Goal: Transaction & Acquisition: Purchase product/service

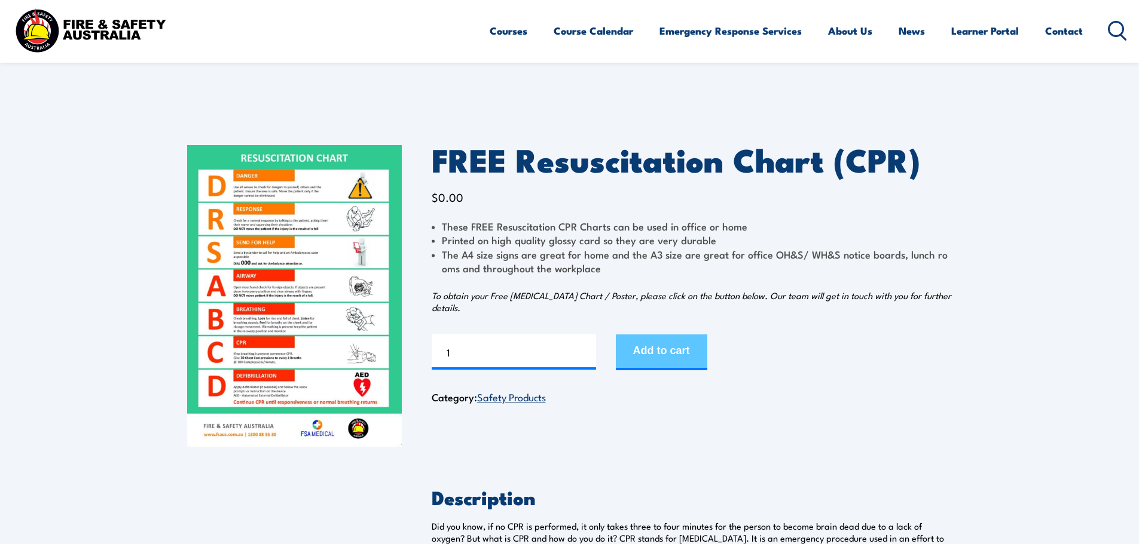
click at [663, 349] on button "Add to cart" at bounding box center [661, 353] width 91 height 36
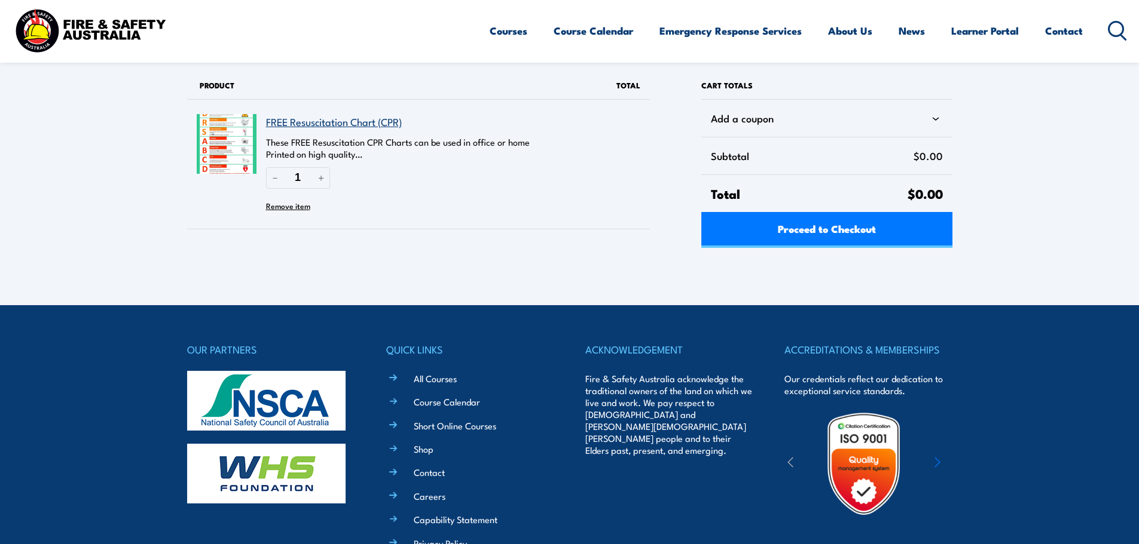
click at [1113, 26] on icon at bounding box center [1116, 31] width 19 height 20
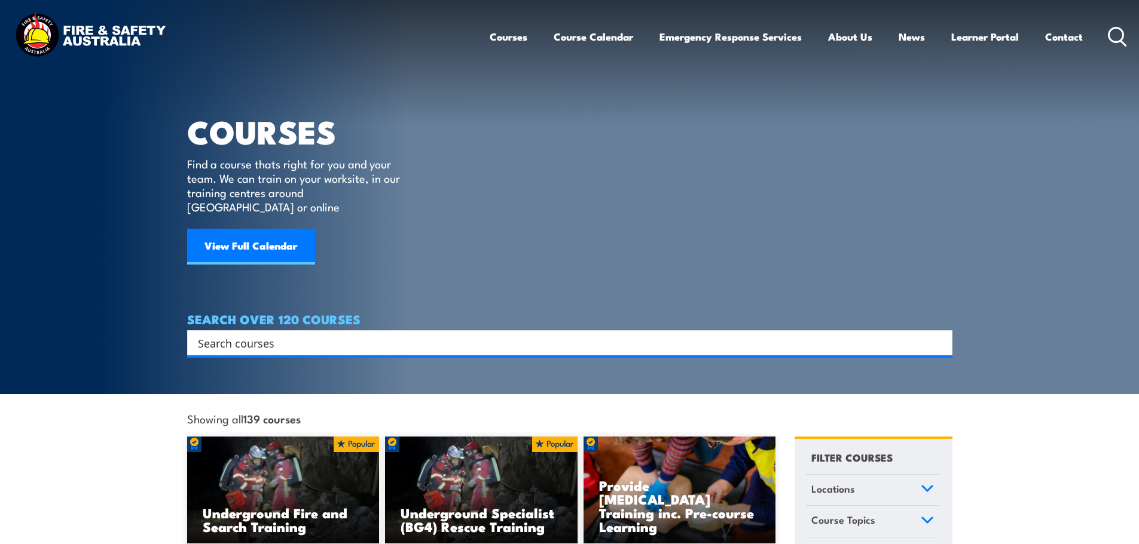
click at [270, 334] on input "Search input" at bounding box center [562, 343] width 728 height 18
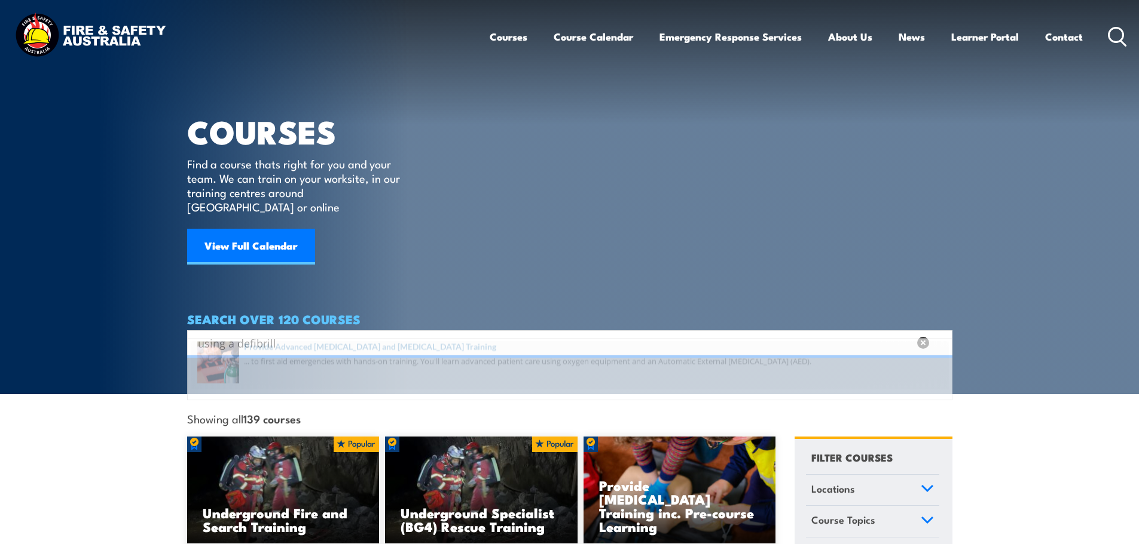
type input "using a defibrill"
click at [298, 366] on span at bounding box center [570, 379] width 758 height 56
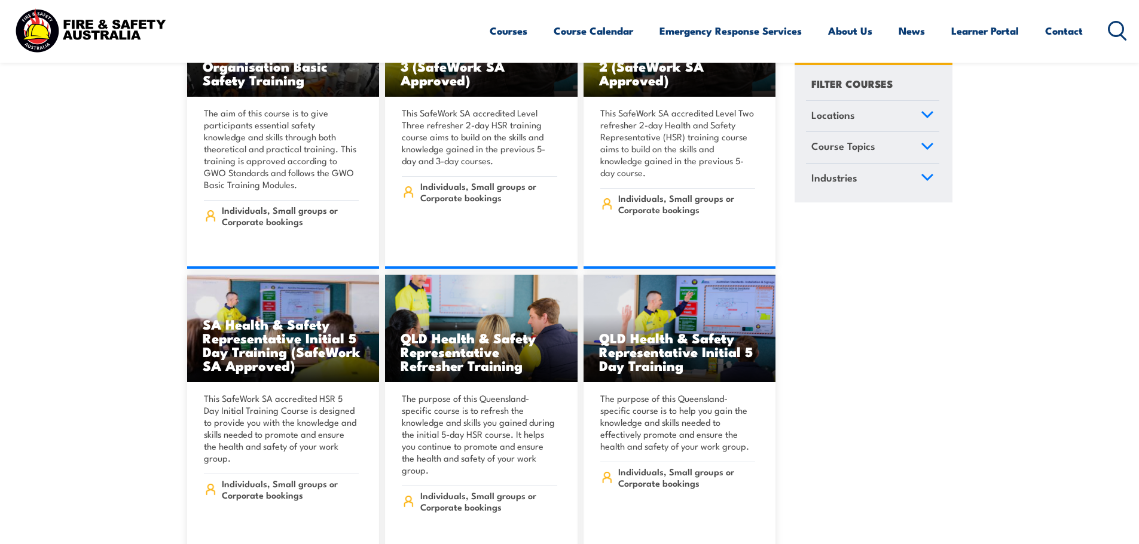
scroll to position [4064, 0]
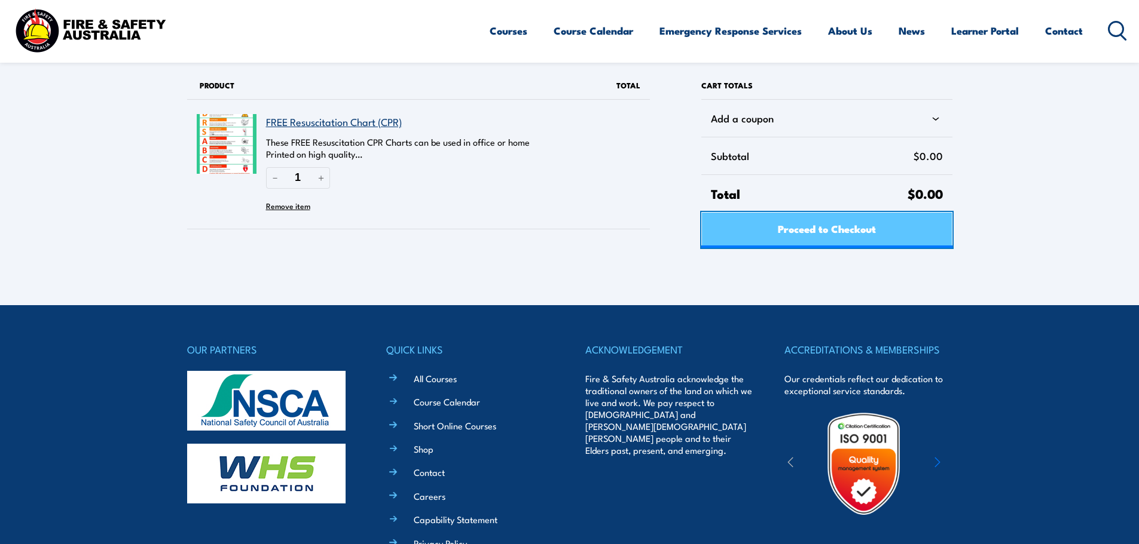
click at [778, 222] on span "Proceed to Checkout" at bounding box center [827, 229] width 98 height 32
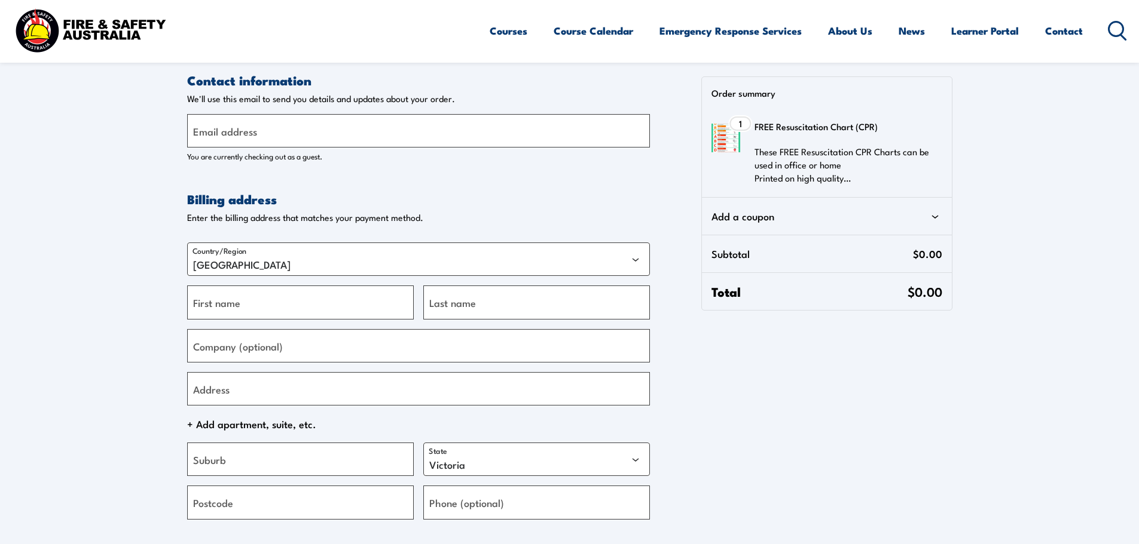
select select "VIC"
click at [255, 134] on label "Email address" at bounding box center [225, 131] width 64 height 16
click at [255, 134] on input "Email address" at bounding box center [418, 130] width 463 height 33
type input "[EMAIL_ADDRESS][DOMAIN_NAME]"
type input "ROD"
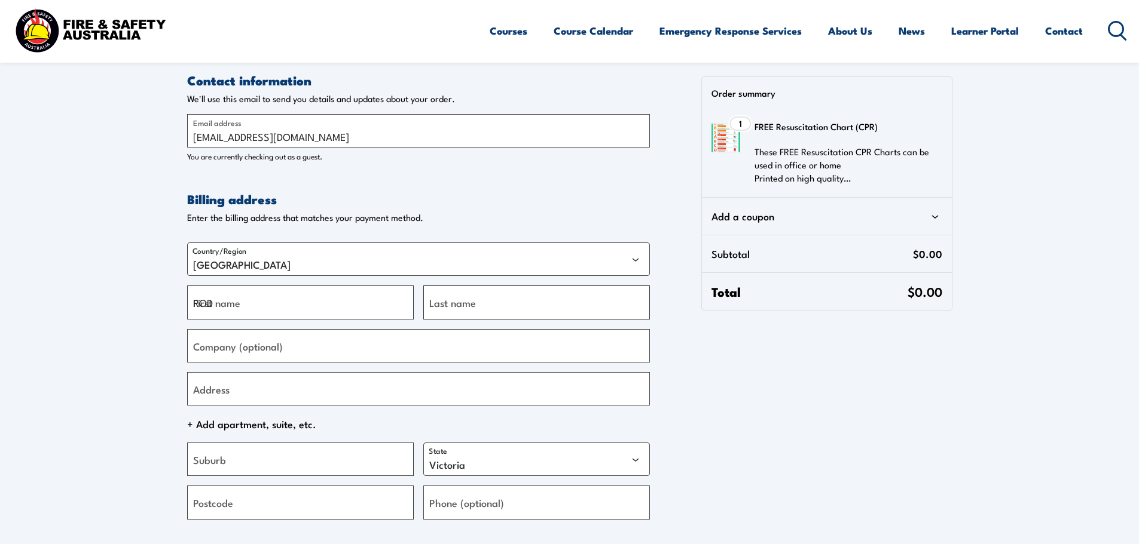
type input "MILLER"
type input "P & H fine foods"
type input "[STREET_ADDRESS]"
type input "KURNELL;NSW"
select select "NSW"
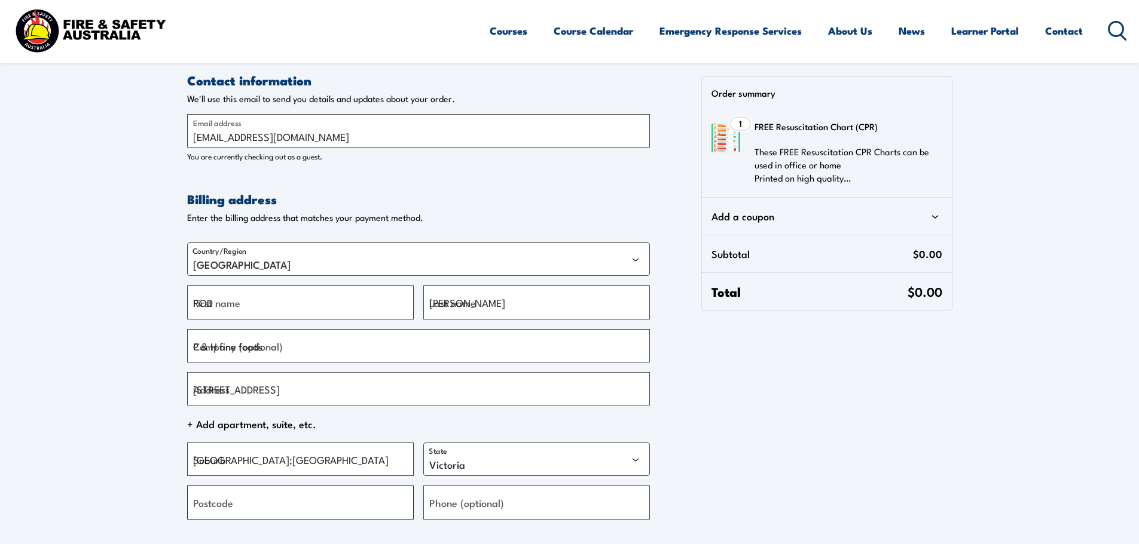
type input "2231"
type input "[PHONE_NUMBER]"
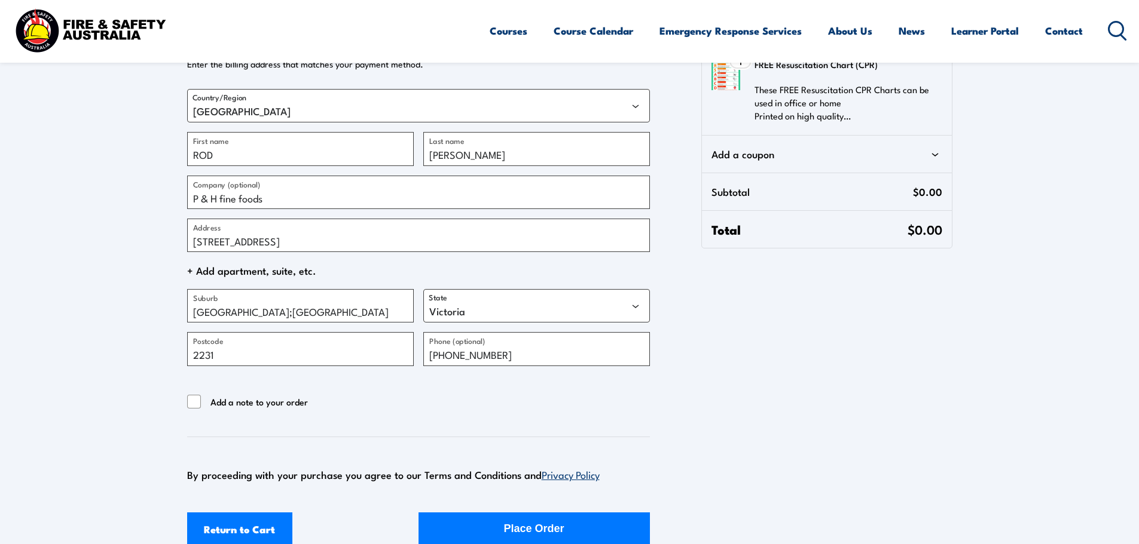
scroll to position [299, 0]
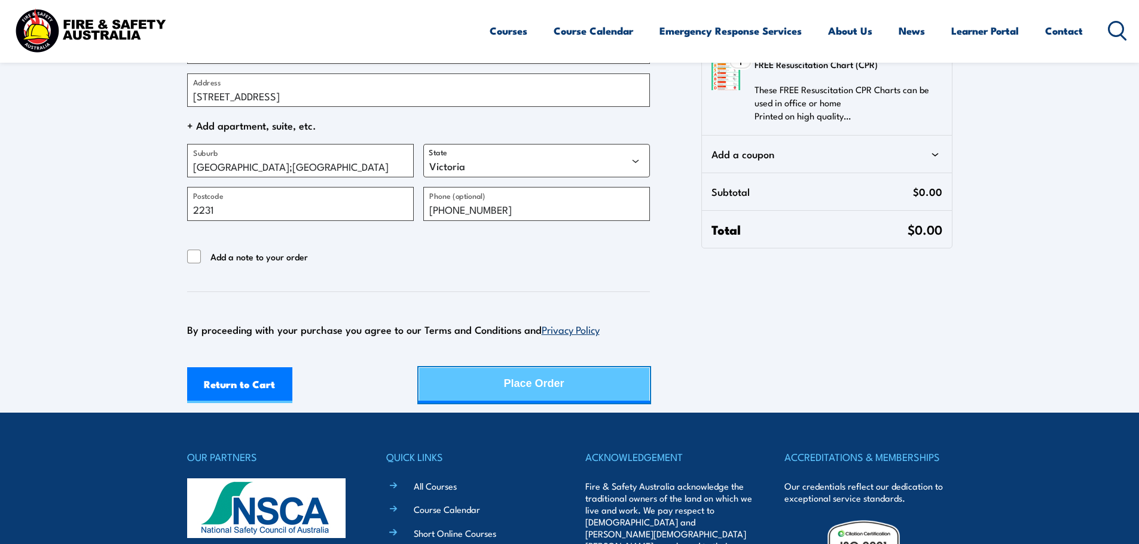
click at [481, 380] on button "Place Order" at bounding box center [533, 386] width 231 height 36
